Goal: Check status

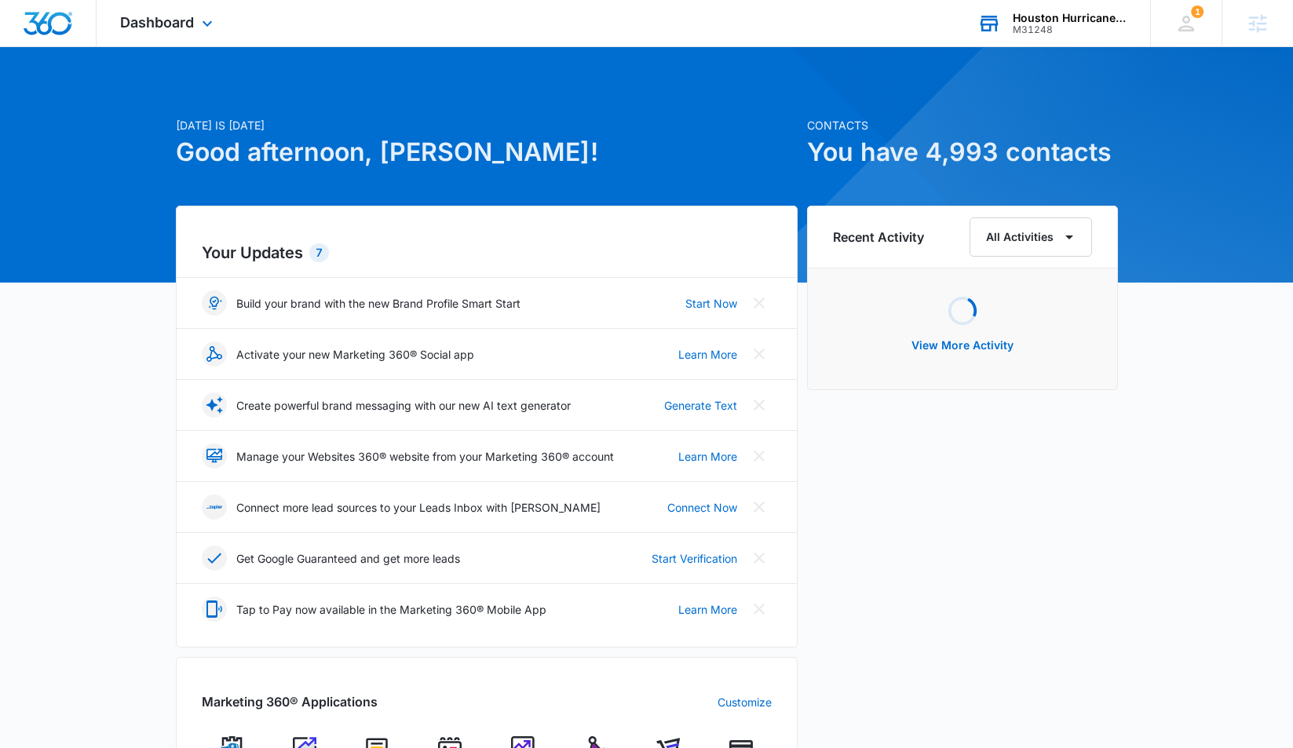
click at [1063, 20] on div "Houston Hurricane & Security Products" at bounding box center [1070, 18] width 115 height 13
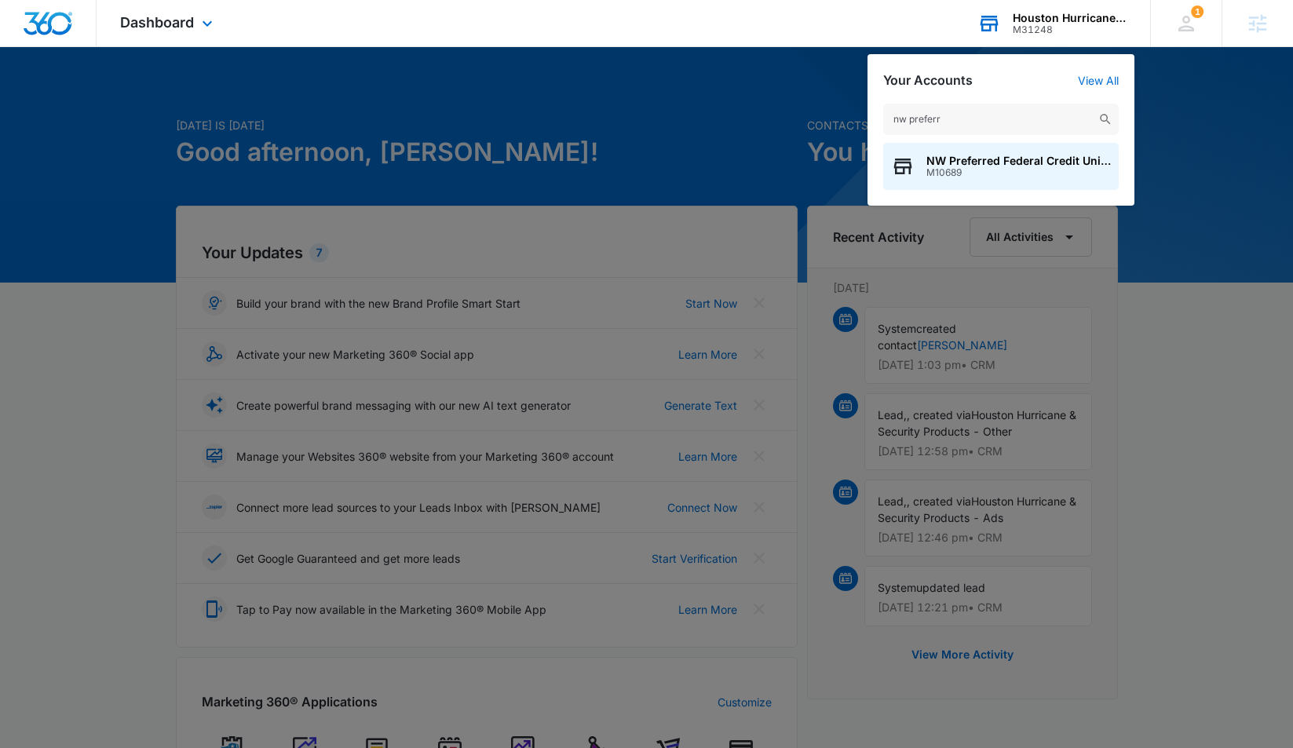
type input "nw prefer"
drag, startPoint x: 1061, startPoint y: 69, endPoint x: 1027, endPoint y: 159, distance: 95.6
click at [1027, 159] on span "NW Preferred Federal Credit Union" at bounding box center [1018, 161] width 184 height 13
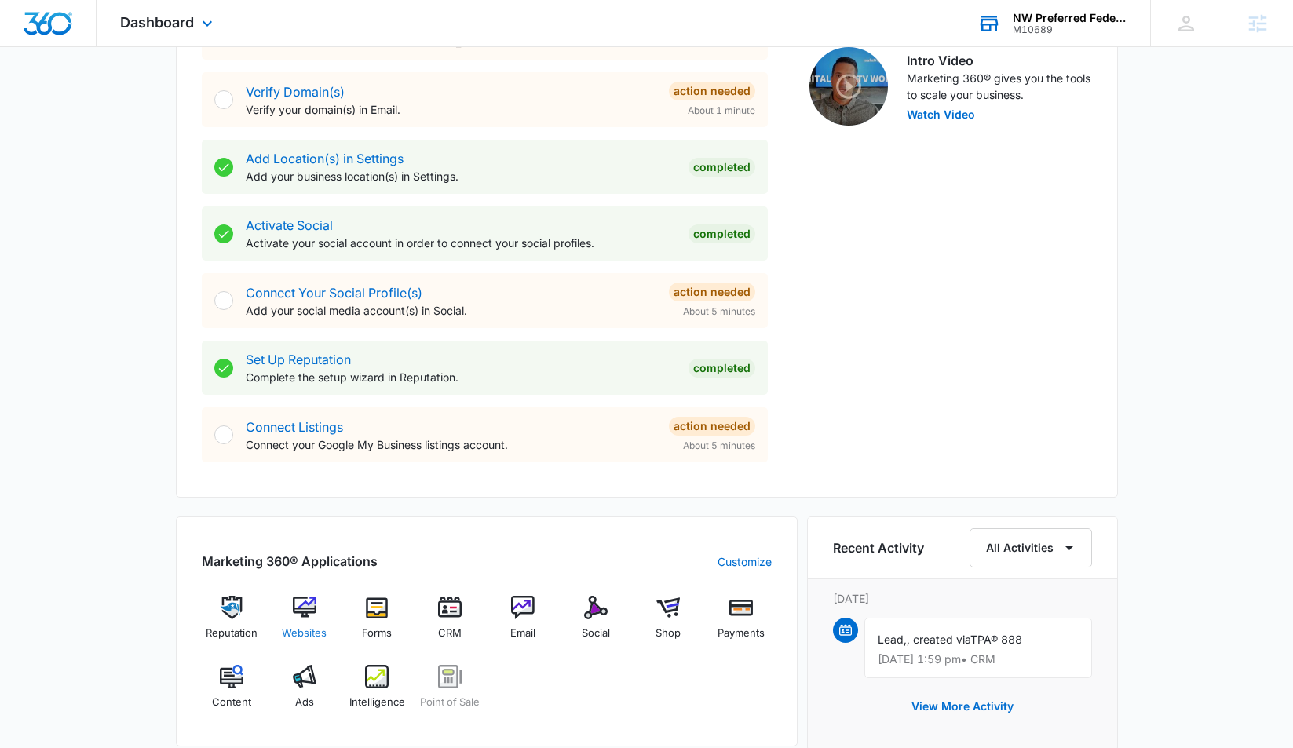
scroll to position [509, 0]
click at [311, 676] on img at bounding box center [305, 676] width 24 height 24
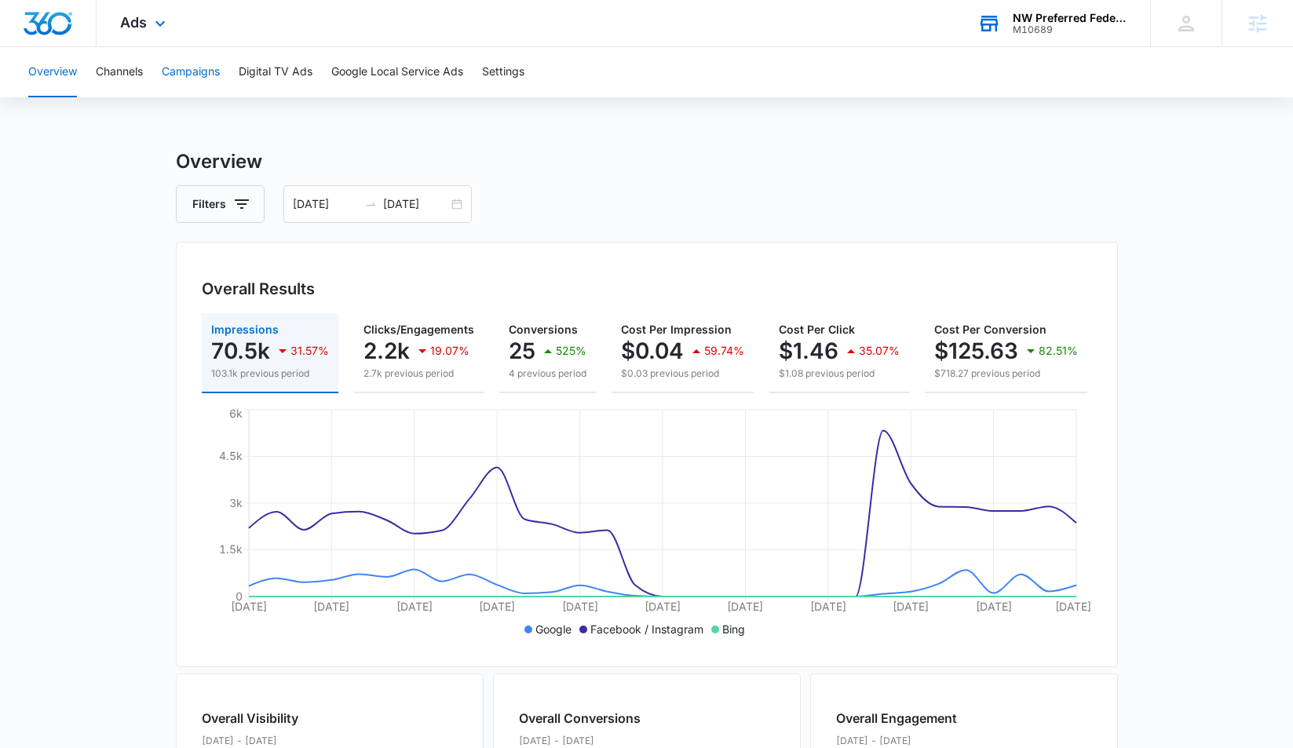
click at [179, 68] on button "Campaigns" at bounding box center [191, 72] width 58 height 50
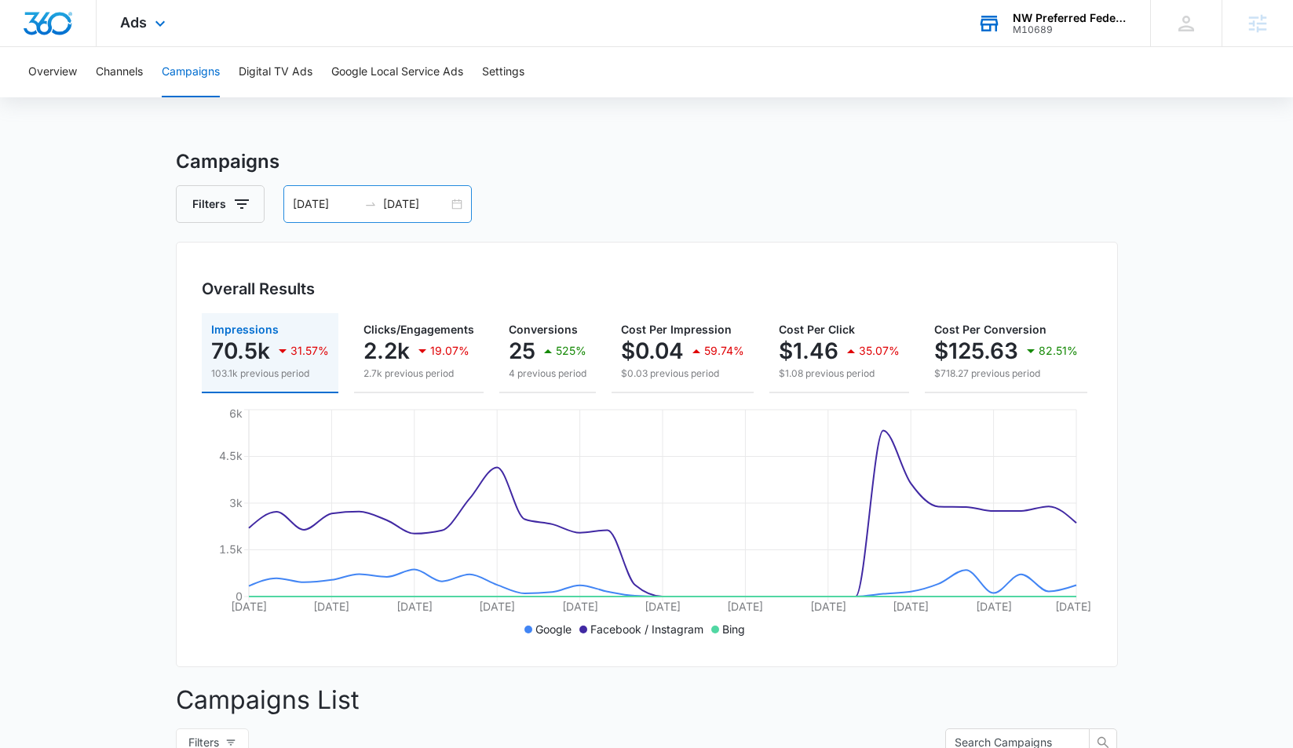
click at [367, 201] on icon "swap-right" at bounding box center [370, 204] width 13 height 13
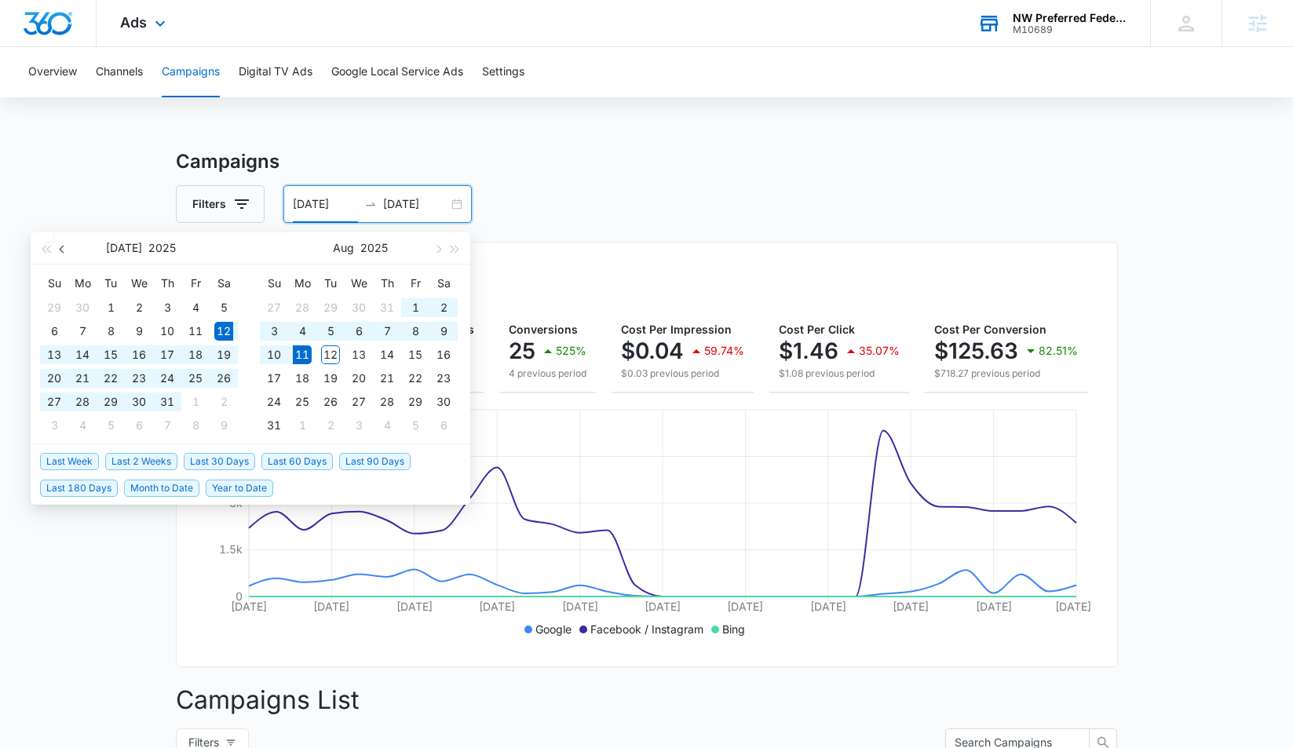
click at [63, 249] on span "button" at bounding box center [64, 249] width 8 height 8
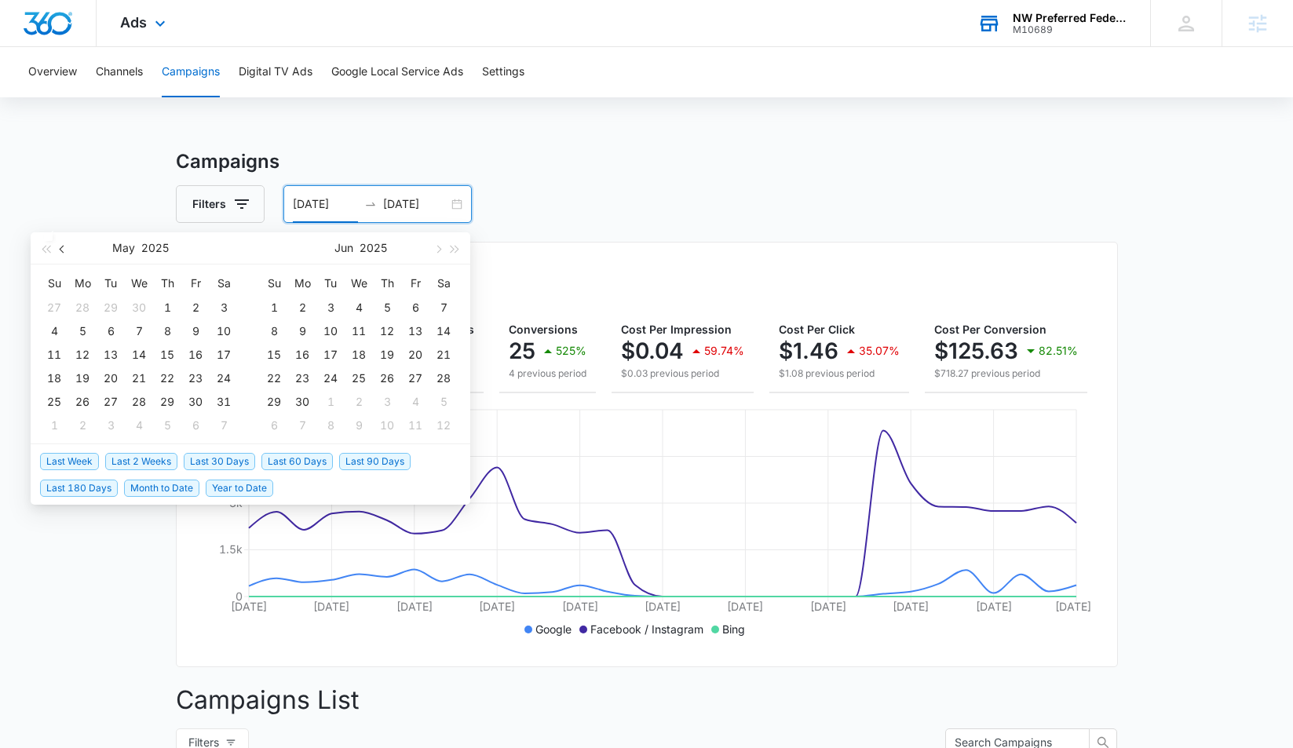
click at [63, 249] on span "button" at bounding box center [64, 249] width 8 height 8
type input "[DATE]"
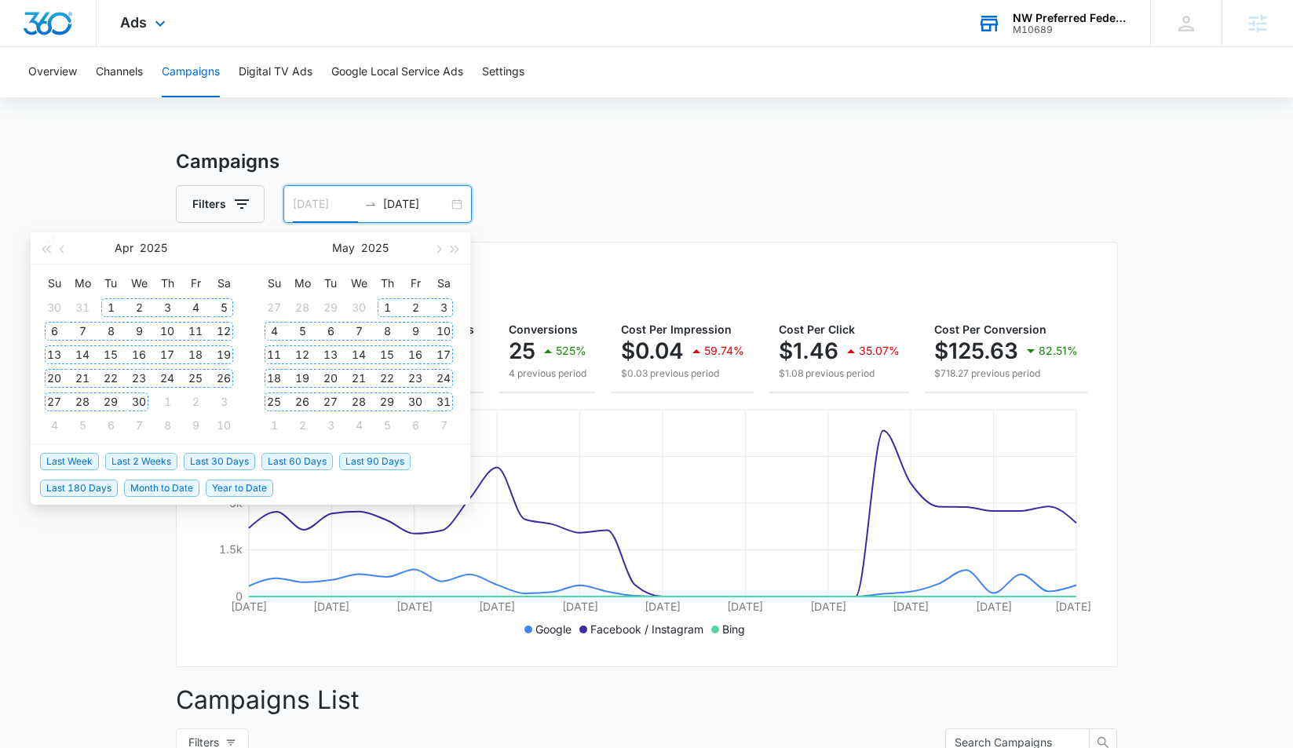
click at [112, 312] on div "1" at bounding box center [110, 307] width 19 height 19
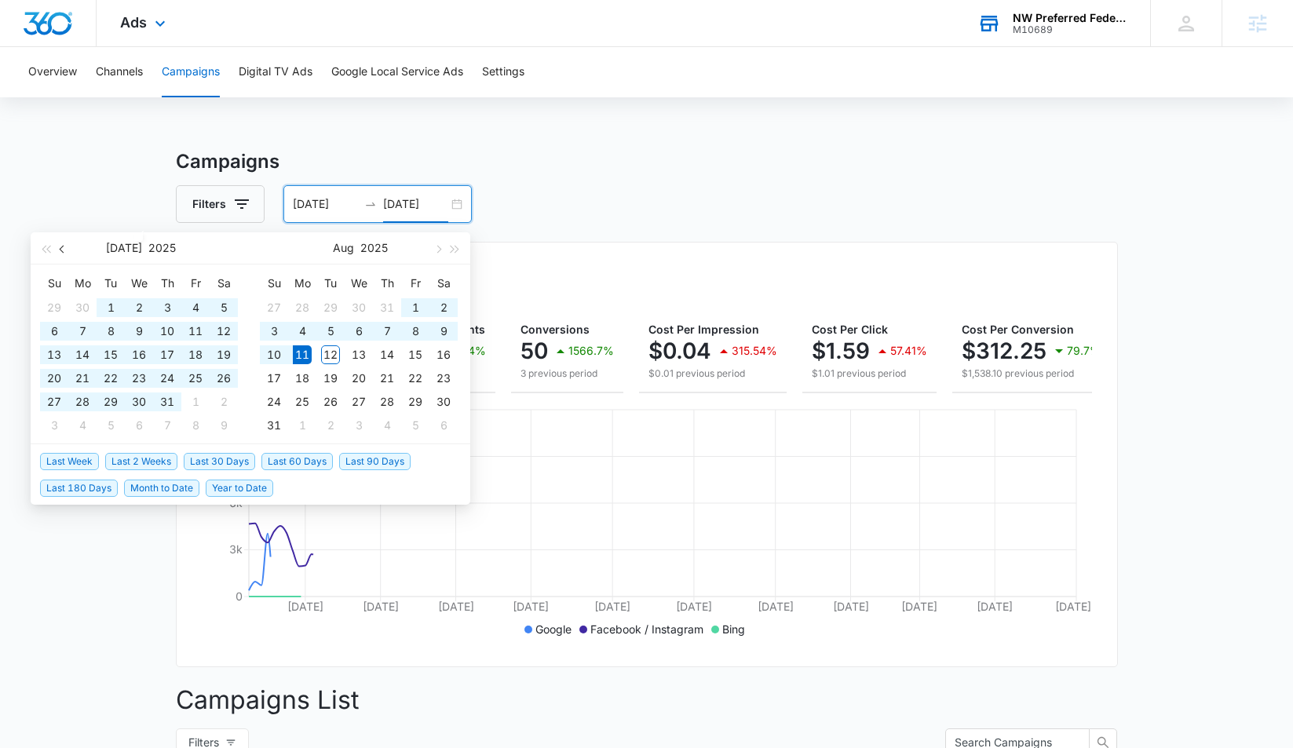
click at [61, 253] on button "button" at bounding box center [62, 247] width 17 height 31
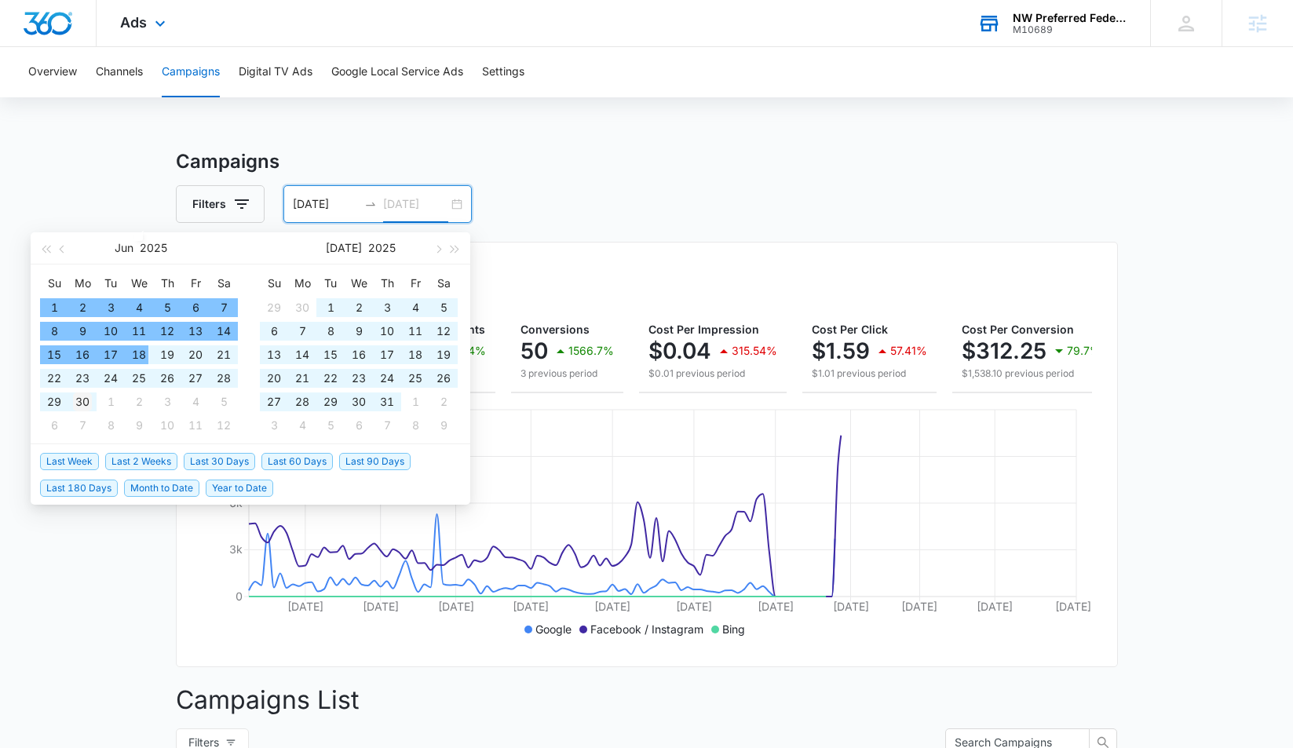
type input "[DATE]"
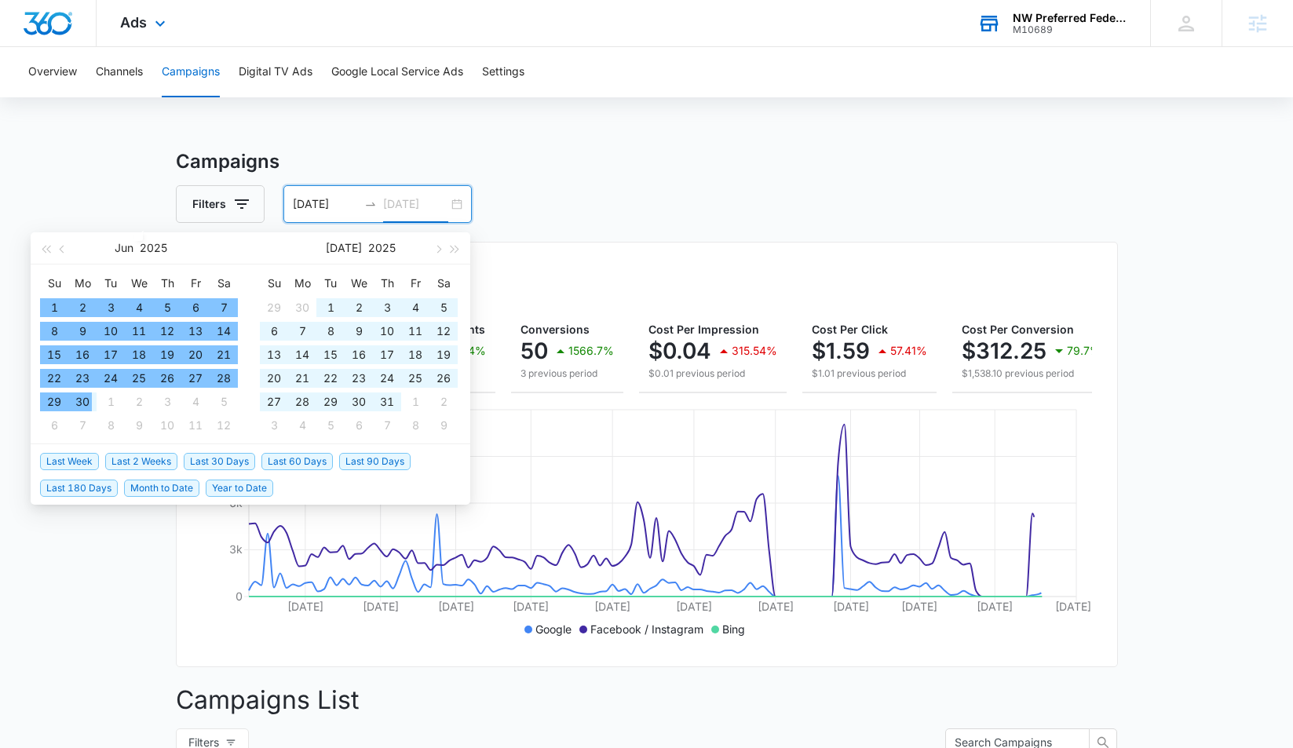
click at [83, 401] on div "30" at bounding box center [82, 402] width 19 height 19
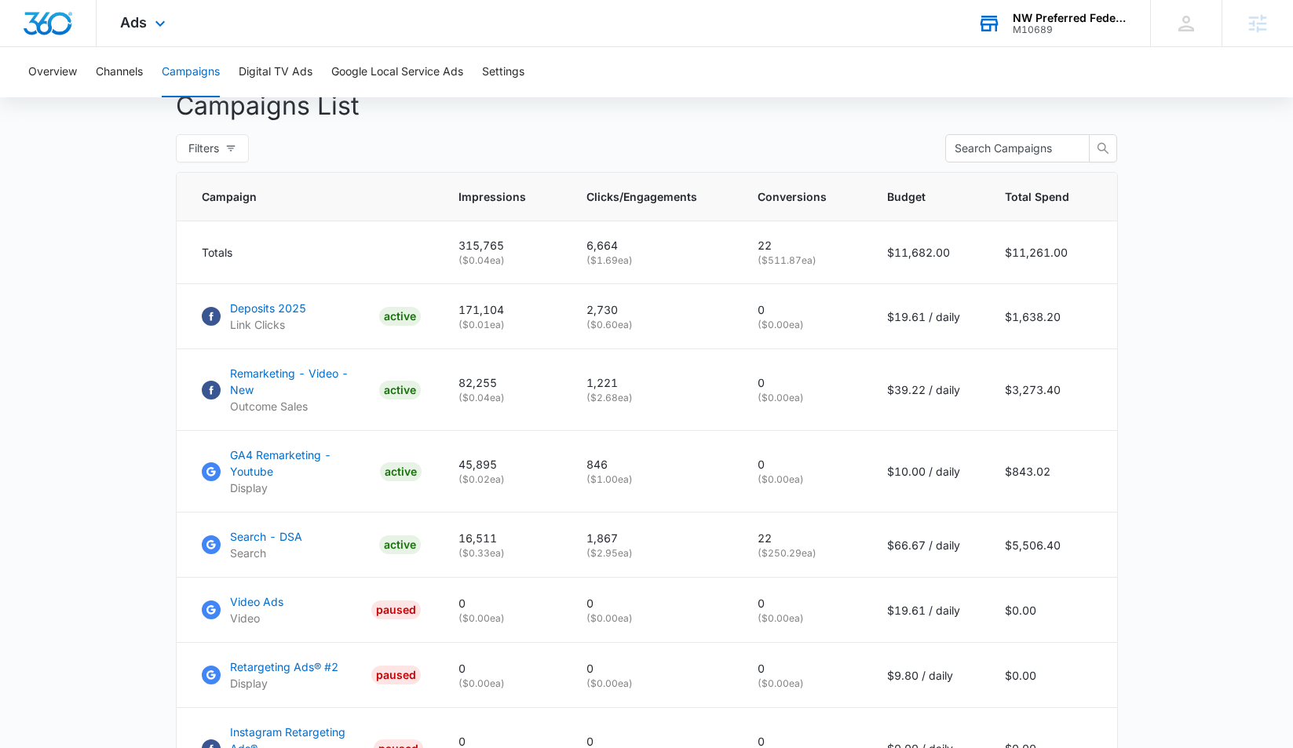
scroll to position [595, 0]
